Goal: Navigation & Orientation: Find specific page/section

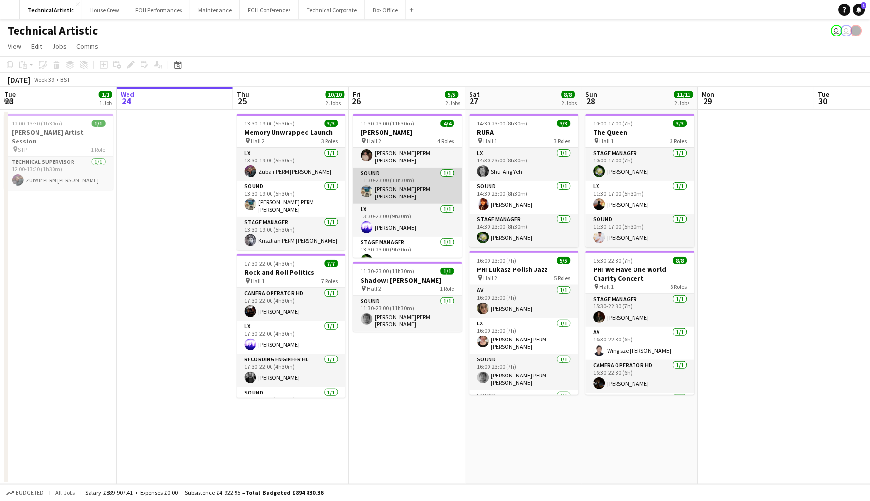
scroll to position [22, 0]
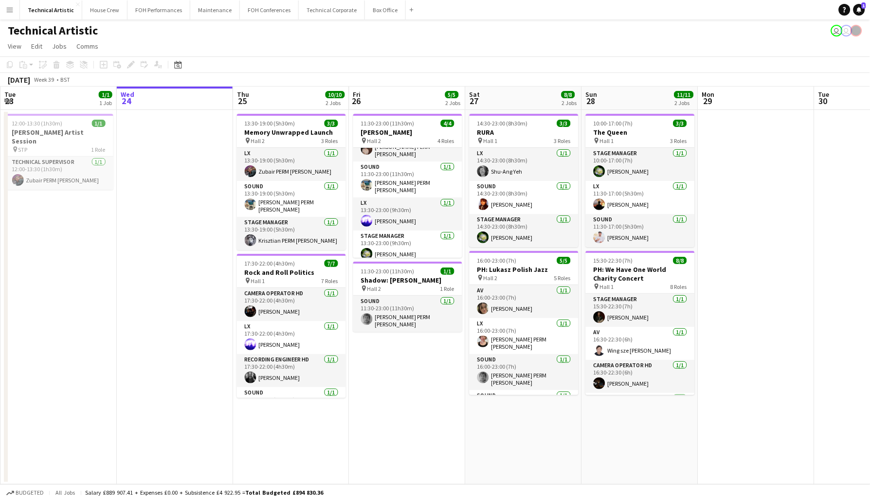
click at [613, 14] on app-navbar "Menu Boards Boards Boards All jobs Status Workforce Workforce My Workforce Recr…" at bounding box center [435, 9] width 870 height 19
click at [98, 10] on button "House Crew Close" at bounding box center [104, 9] width 45 height 19
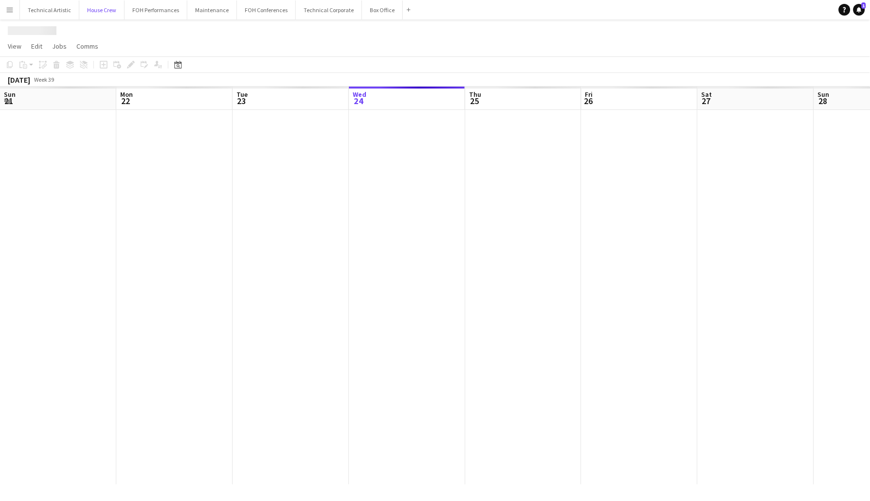
scroll to position [0, 232]
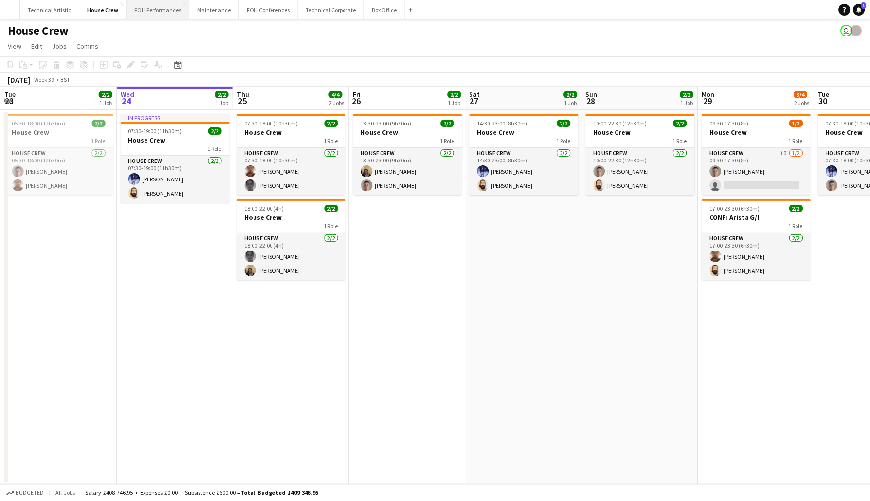
click at [161, 12] on button "FOH Performances Close" at bounding box center [157, 9] width 63 height 19
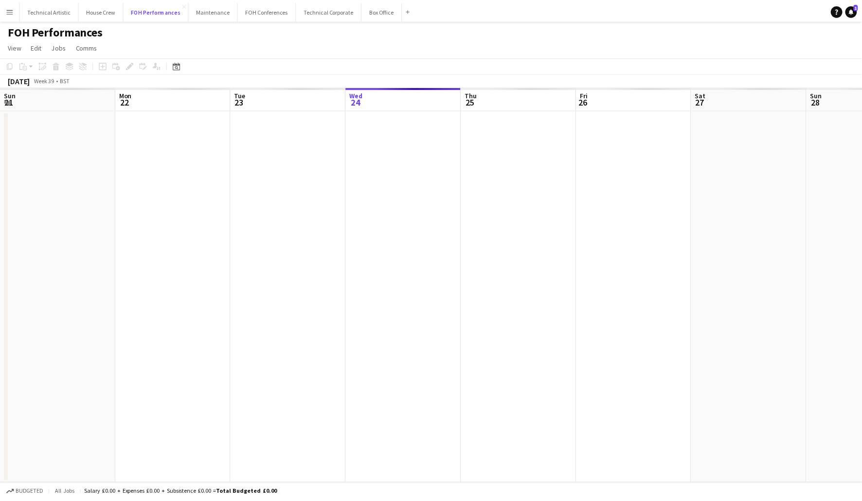
scroll to position [0, 232]
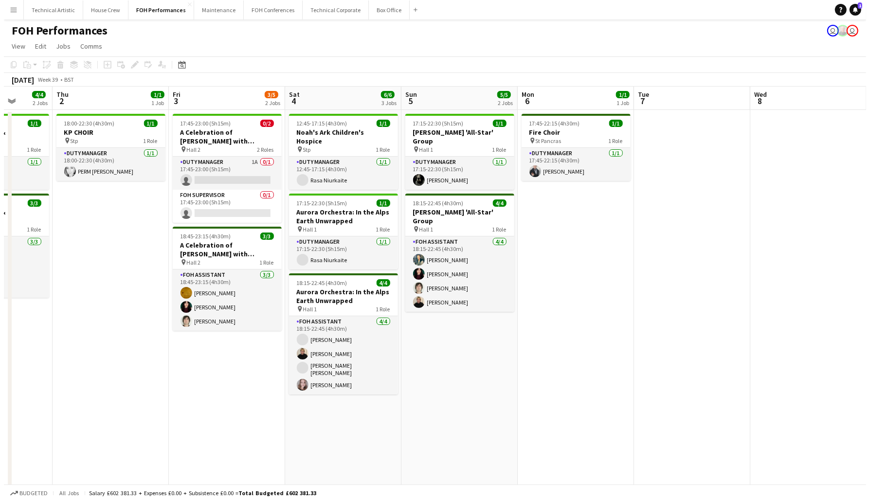
scroll to position [0, 300]
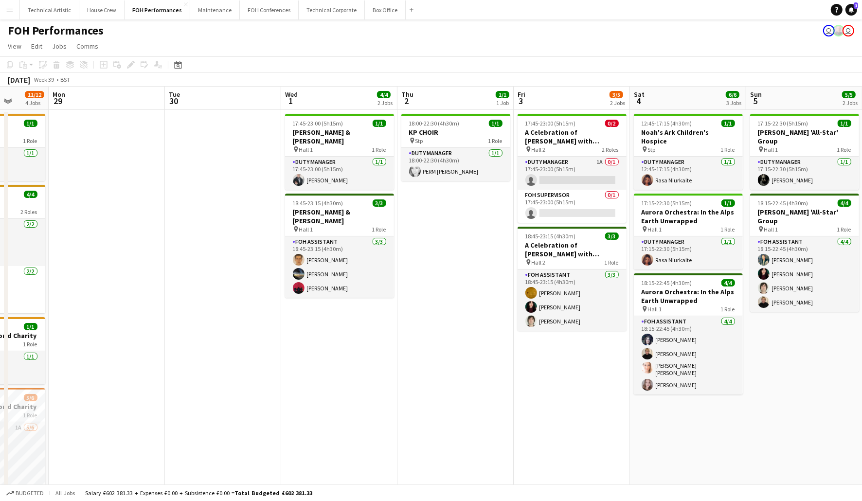
drag, startPoint x: 754, startPoint y: 314, endPoint x: 56, endPoint y: 307, distance: 698.1
click at [56, 307] on app-calendar-viewport "Fri 26 3/3 2 Jobs Sat 27 9/10 3 Jobs Sun 28 11/12 4 Jobs Mon 29 Tue 30 Wed 1 4/…" at bounding box center [431, 325] width 862 height 476
click at [65, 12] on button "Technical Artistic Close" at bounding box center [49, 9] width 59 height 19
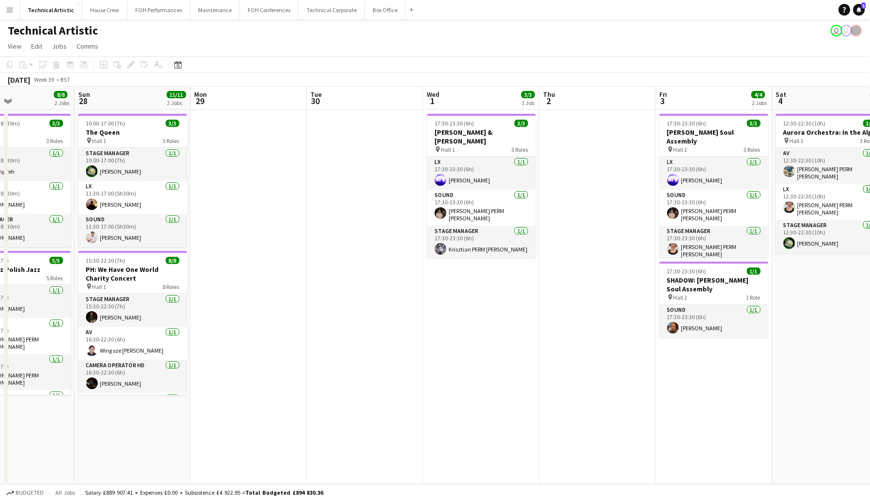
scroll to position [0, 395]
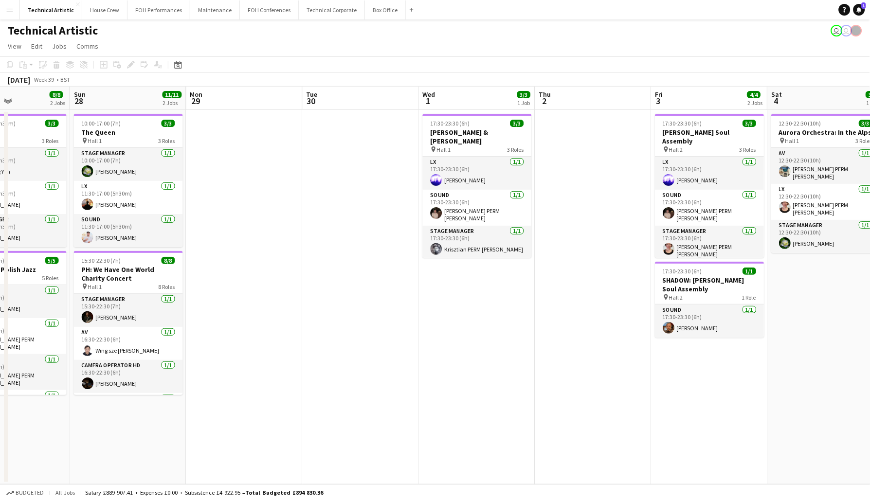
drag, startPoint x: 815, startPoint y: 255, endPoint x: 304, endPoint y: 271, distance: 511.5
click at [304, 271] on app-calendar-viewport "Wed 24 Thu 25 10/10 2 Jobs Fri 26 5/5 2 Jobs Sat 27 8/8 2 Jobs Sun 28 11/11 2 J…" at bounding box center [435, 286] width 870 height 398
